Goal: Information Seeking & Learning: Learn about a topic

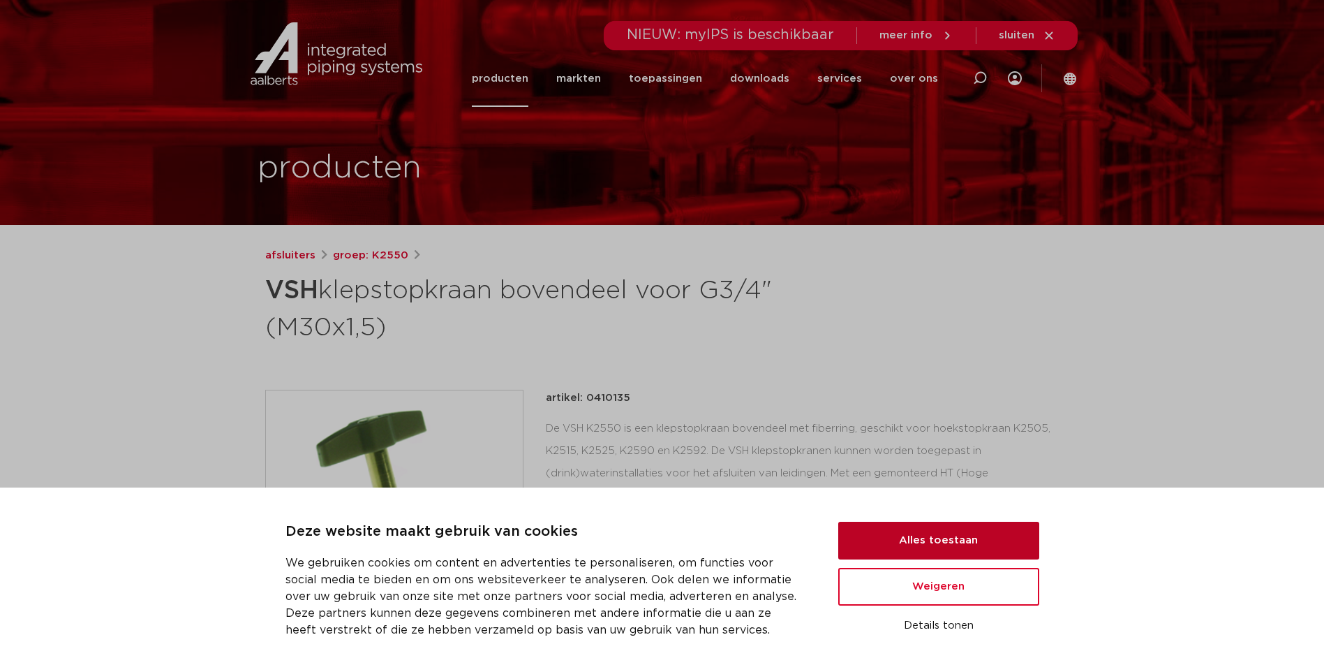
click at [895, 540] on button "Alles toestaan" at bounding box center [938, 540] width 201 height 38
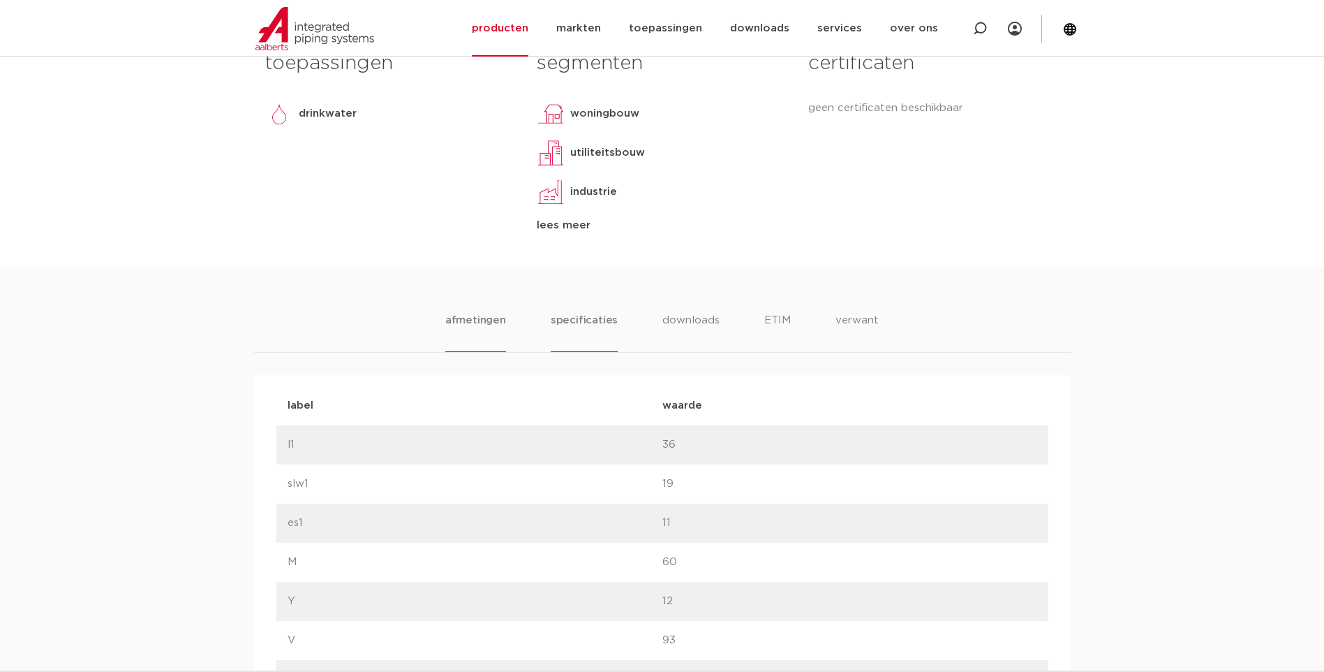
scroll to position [624, 0]
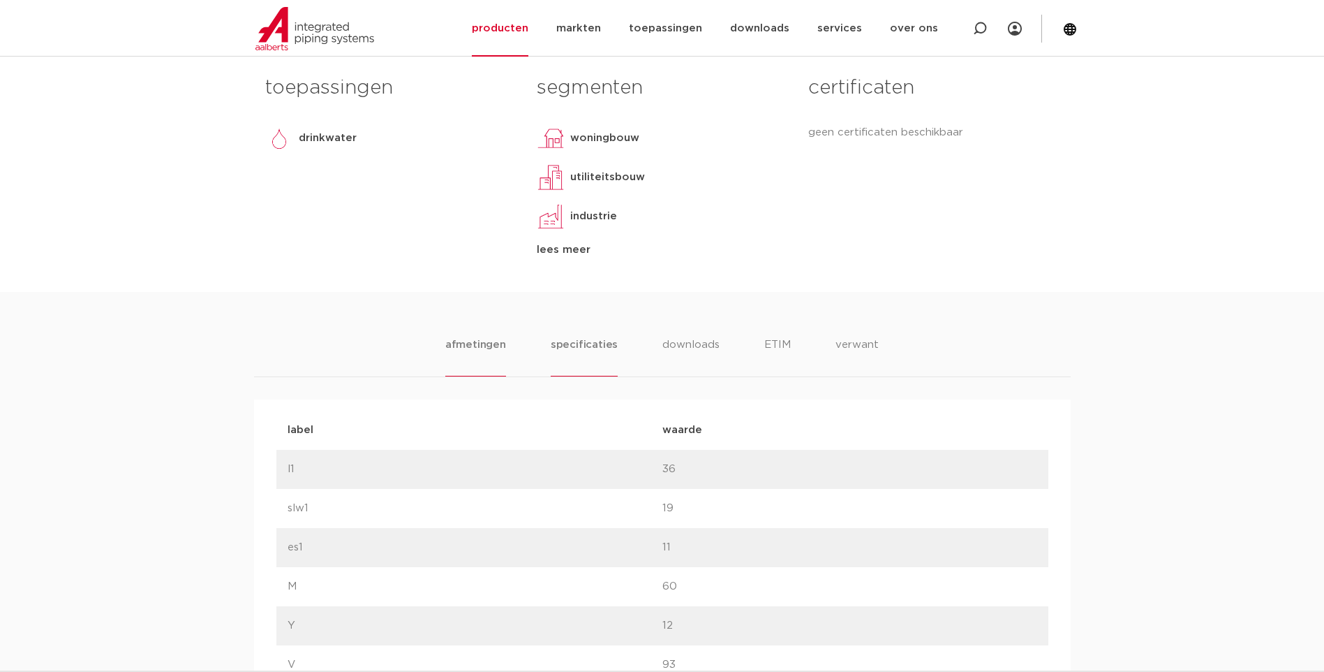
click at [588, 343] on li "specificaties" at bounding box center [584, 356] width 67 height 40
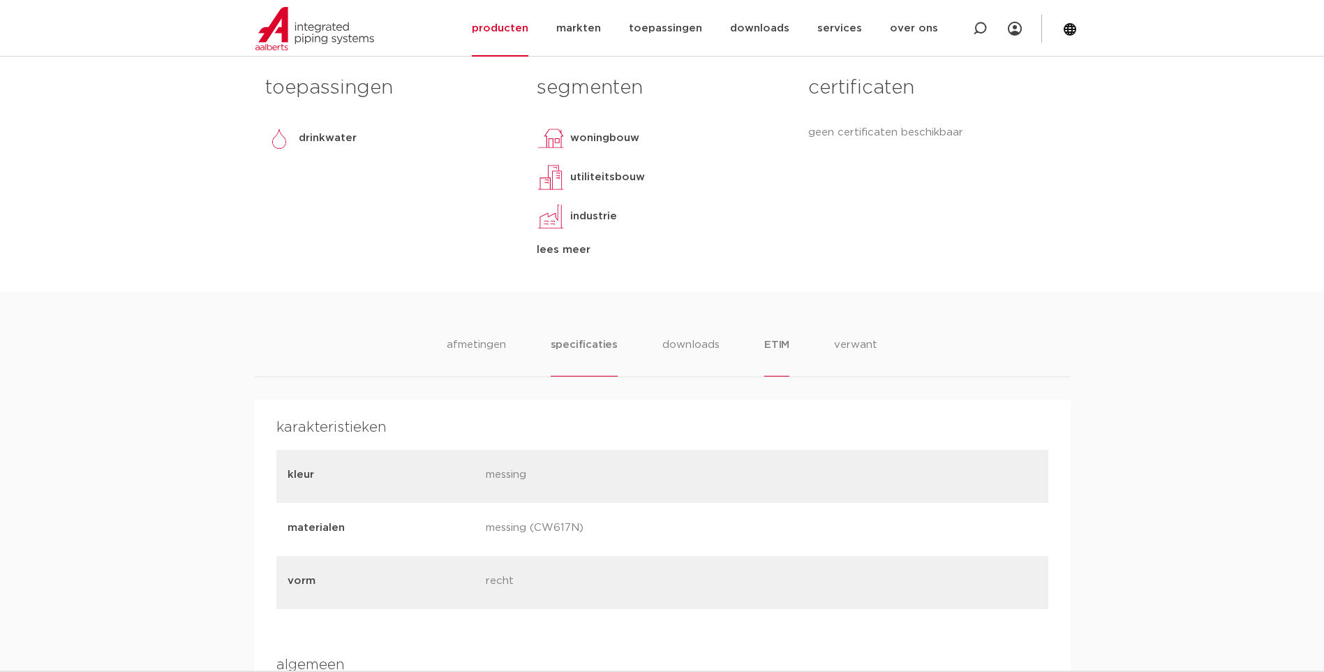
click at [776, 341] on li "ETIM" at bounding box center [776, 356] width 25 height 40
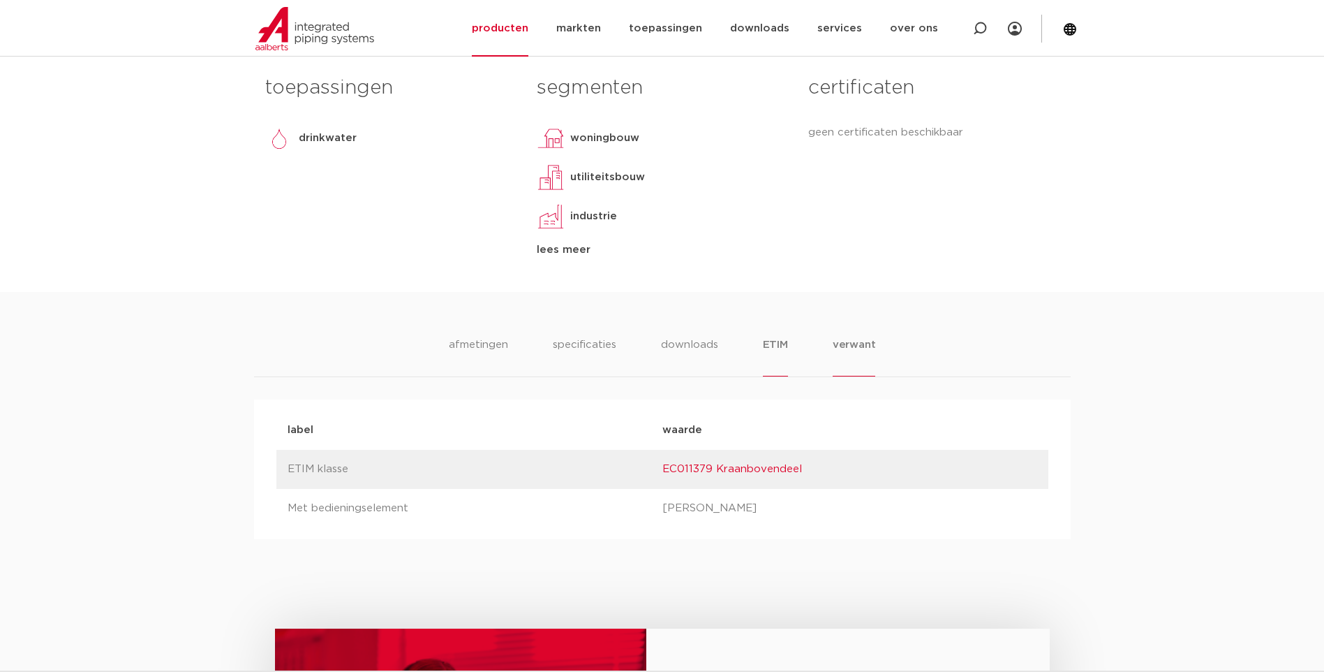
click at [853, 345] on li "verwant" at bounding box center [854, 356] width 43 height 40
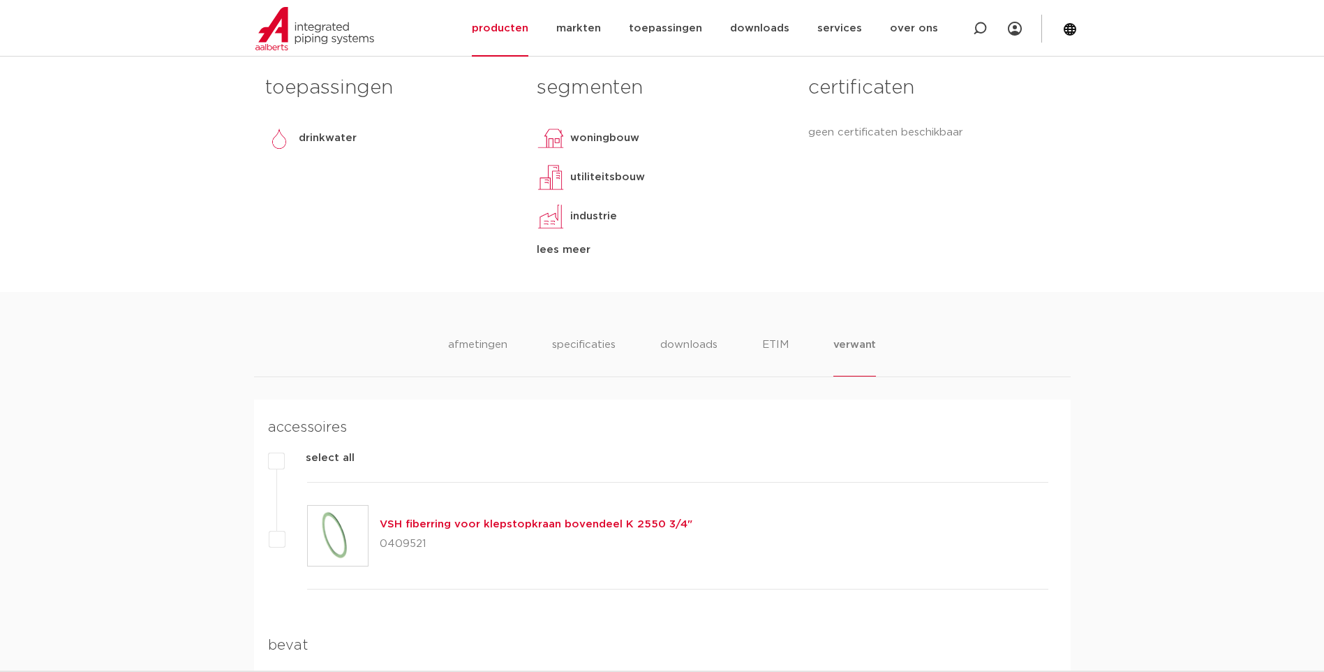
click at [713, 430] on h4 "accessoires" at bounding box center [658, 427] width 780 height 22
click at [485, 344] on li "afmetingen" at bounding box center [477, 356] width 61 height 40
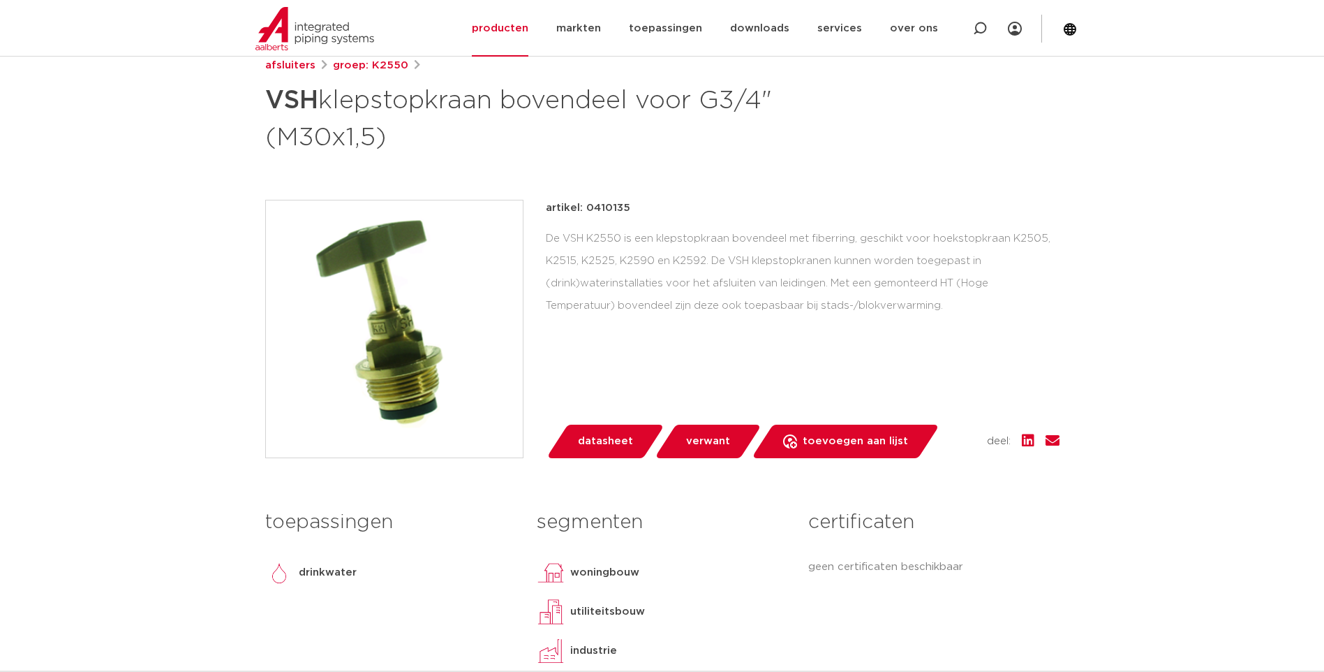
scroll to position [66, 0]
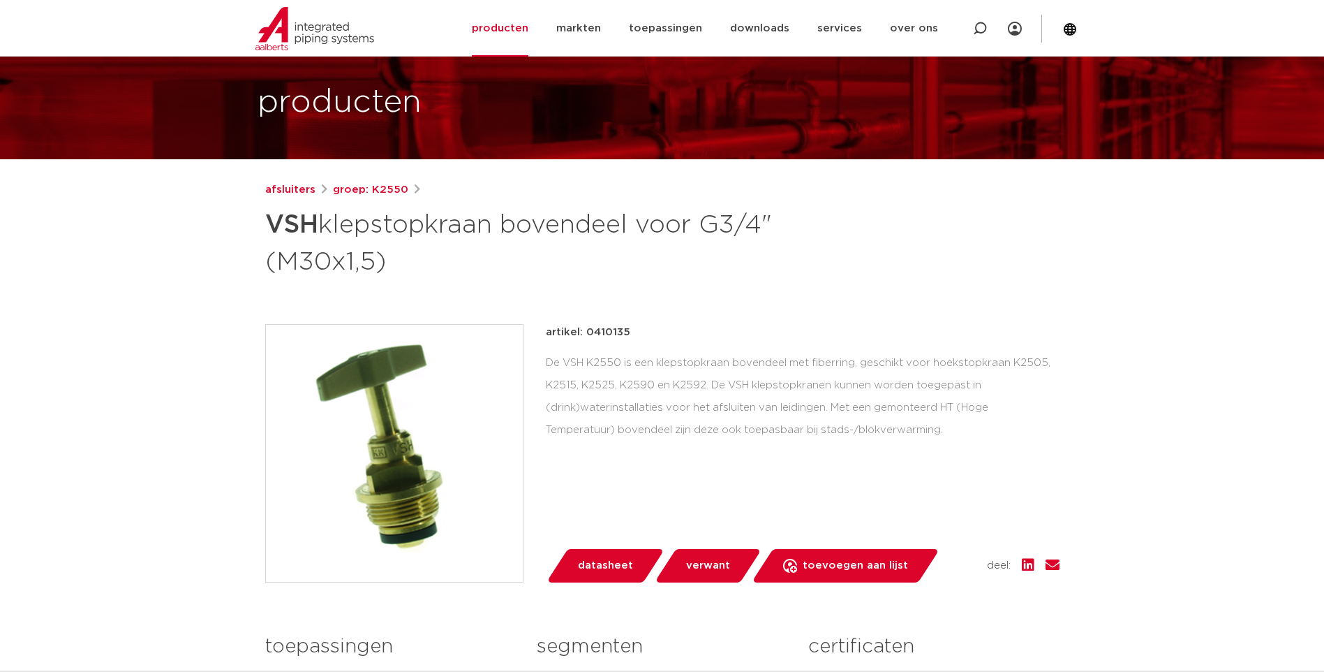
click at [1059, 268] on div "afsluiters groep: K2550 VSH klepstopkraan bovendeel voor G3/4" (M30x1,5)" at bounding box center [662, 230] width 794 height 98
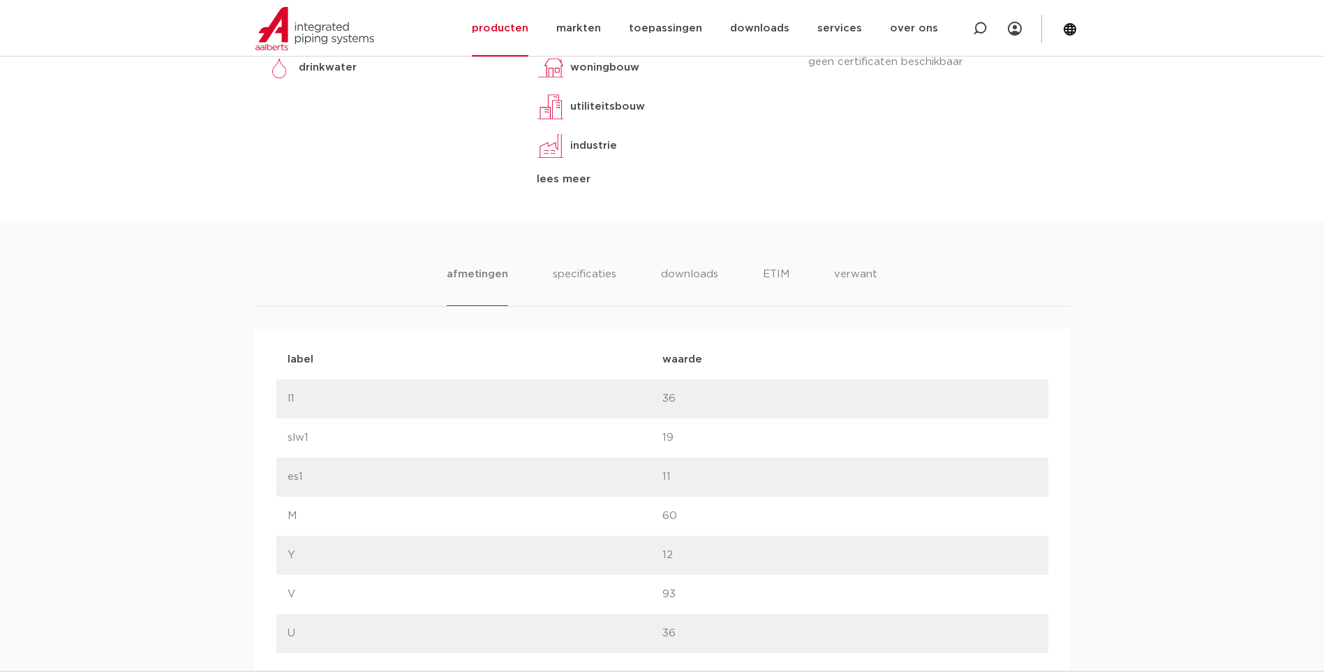
scroll to position [694, 0]
click at [680, 276] on li "downloads" at bounding box center [689, 287] width 58 height 40
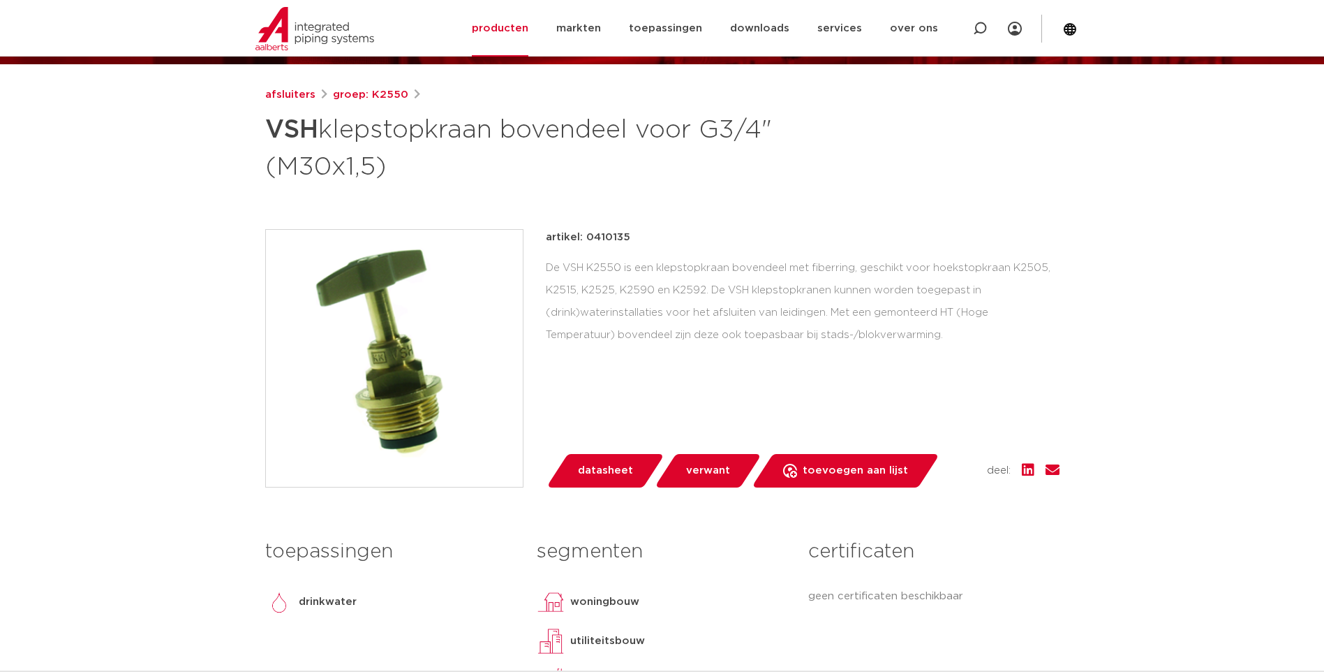
scroll to position [135, 0]
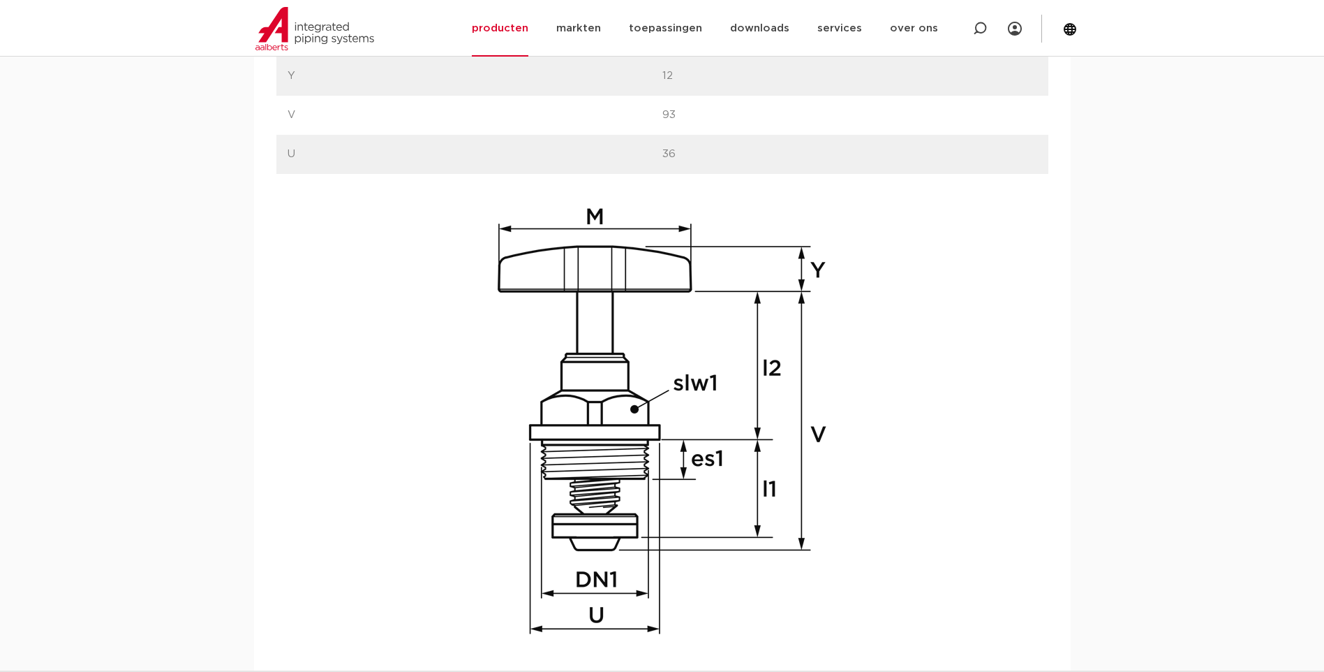
scroll to position [1256, 0]
